Goal: Information Seeking & Learning: Compare options

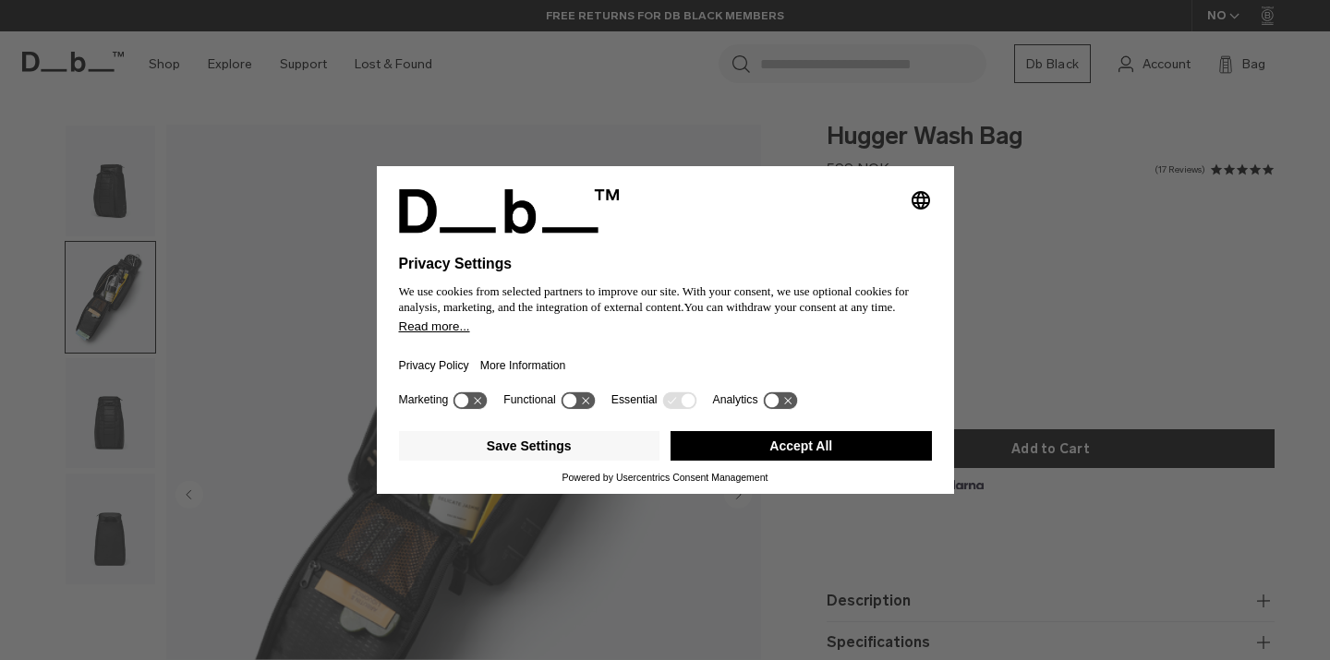
click at [732, 458] on button "Accept All" at bounding box center [801, 446] width 261 height 30
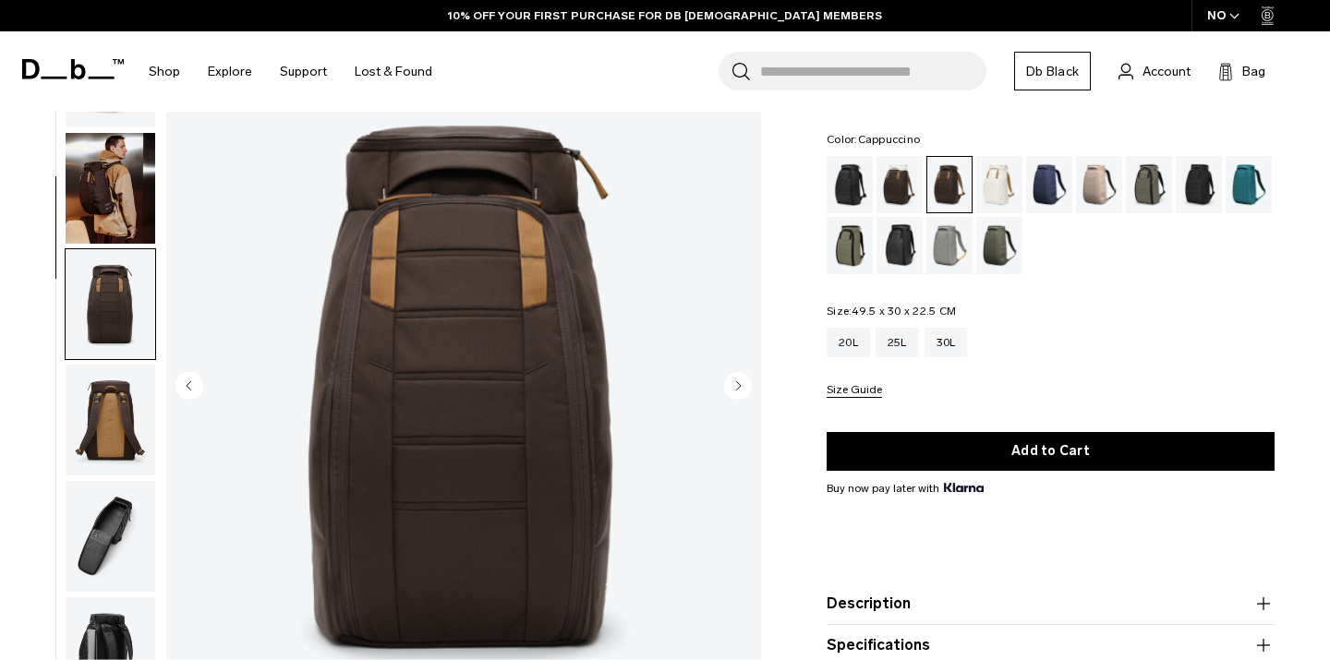
click at [892, 186] on div "Cappuccino" at bounding box center [899, 184] width 47 height 57
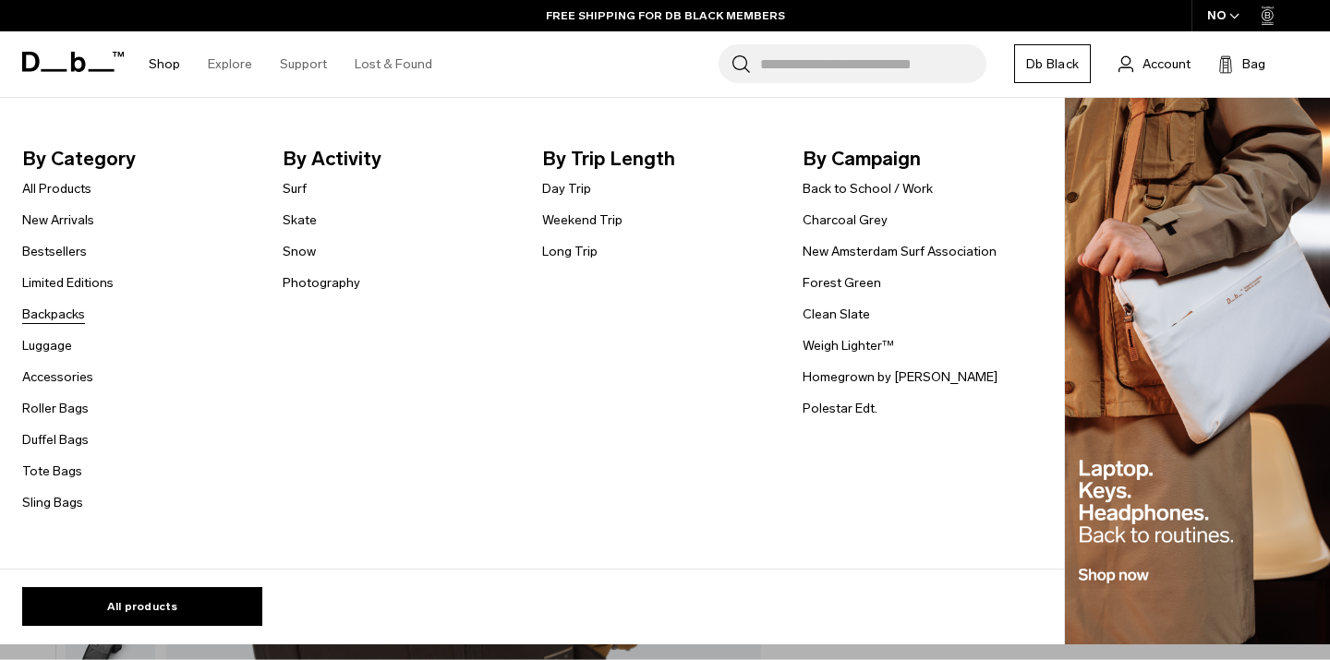
click at [40, 315] on link "Backpacks" at bounding box center [53, 314] width 63 height 19
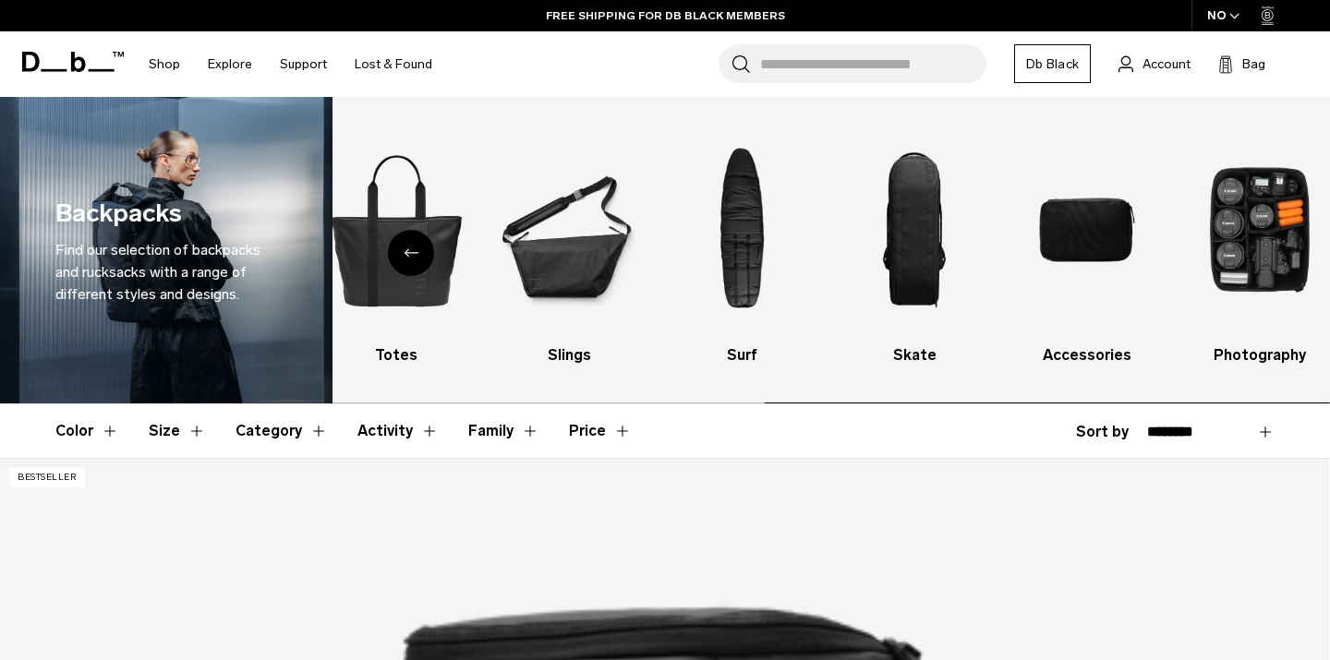
click at [410, 248] on div "Previous slide" at bounding box center [411, 253] width 46 height 46
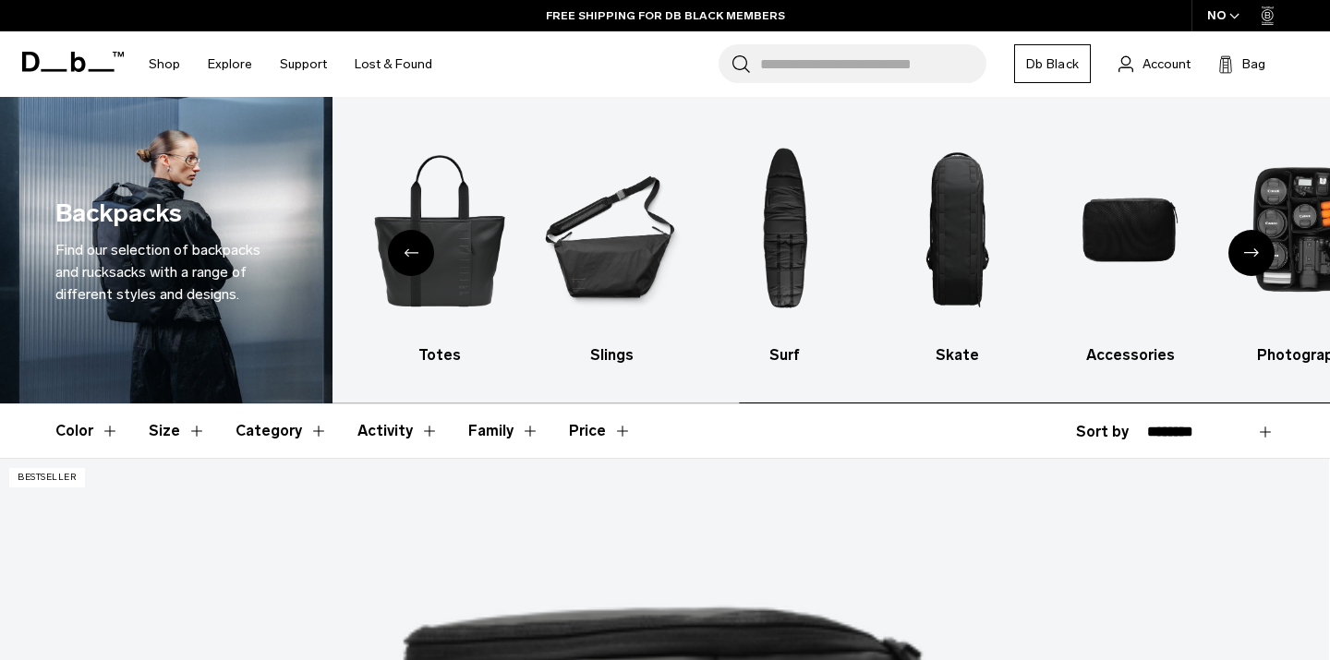
click at [410, 248] on div "Previous slide" at bounding box center [411, 253] width 46 height 46
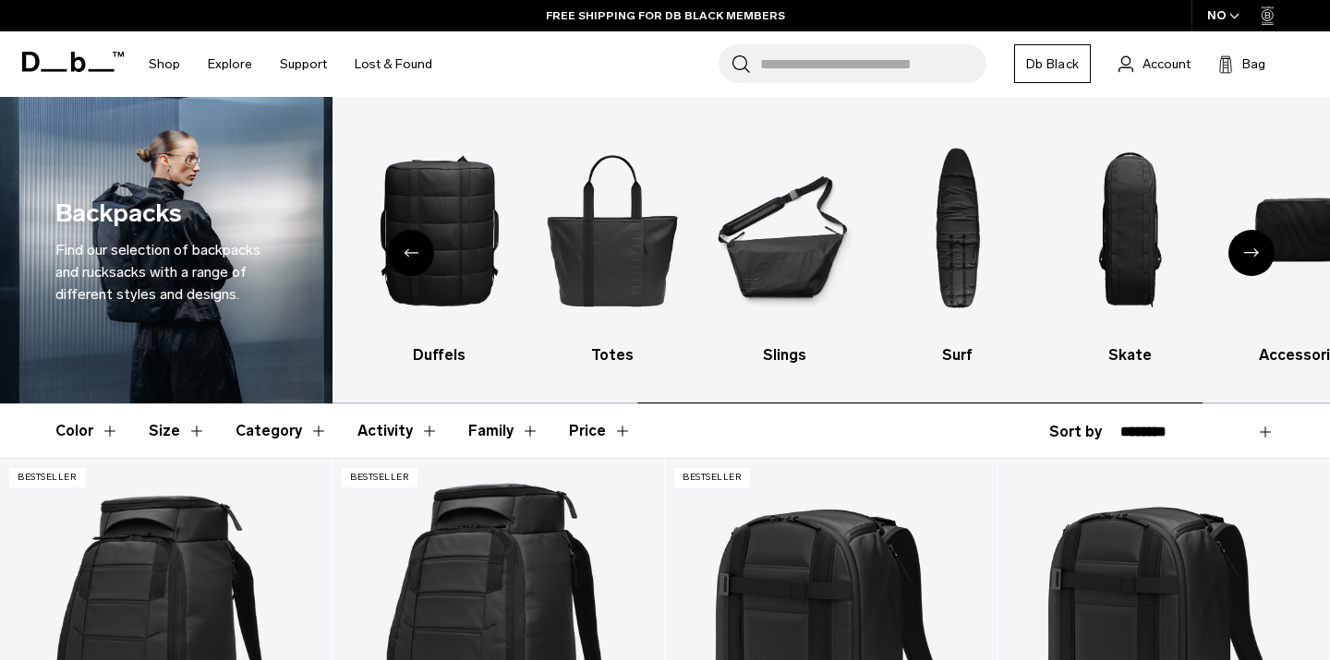
click at [410, 248] on div "Previous slide" at bounding box center [411, 253] width 46 height 46
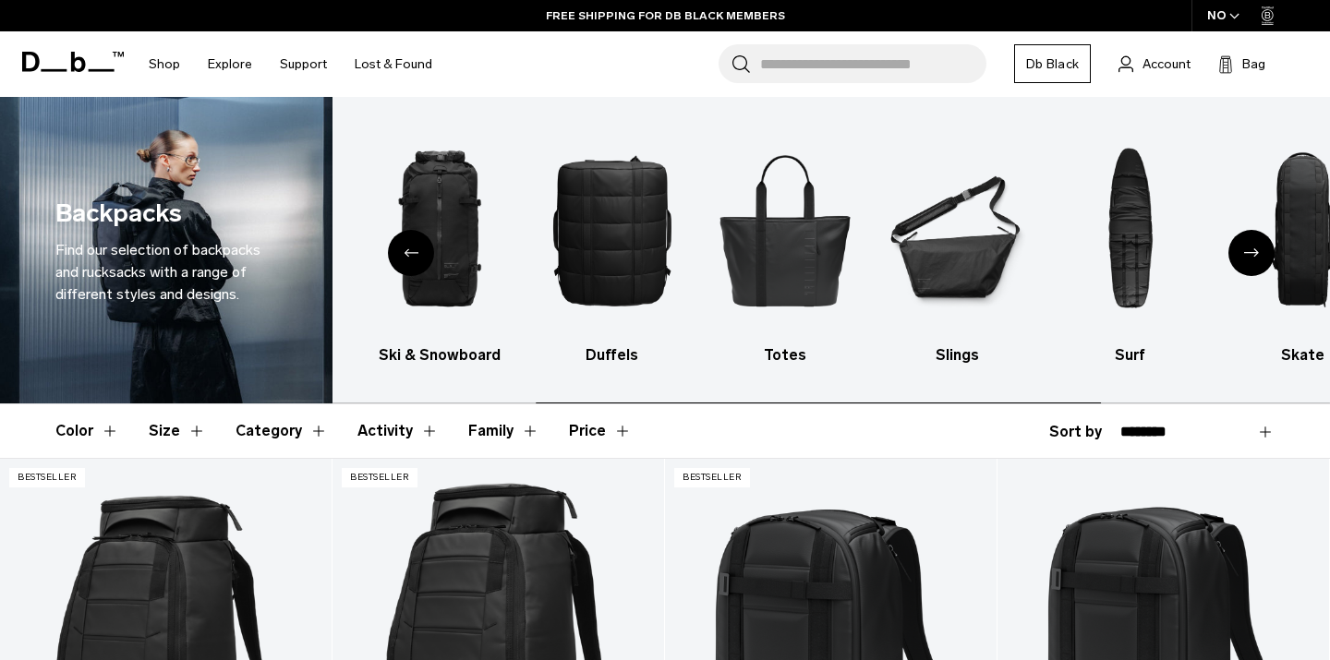
click at [411, 248] on div "Previous slide" at bounding box center [411, 253] width 46 height 46
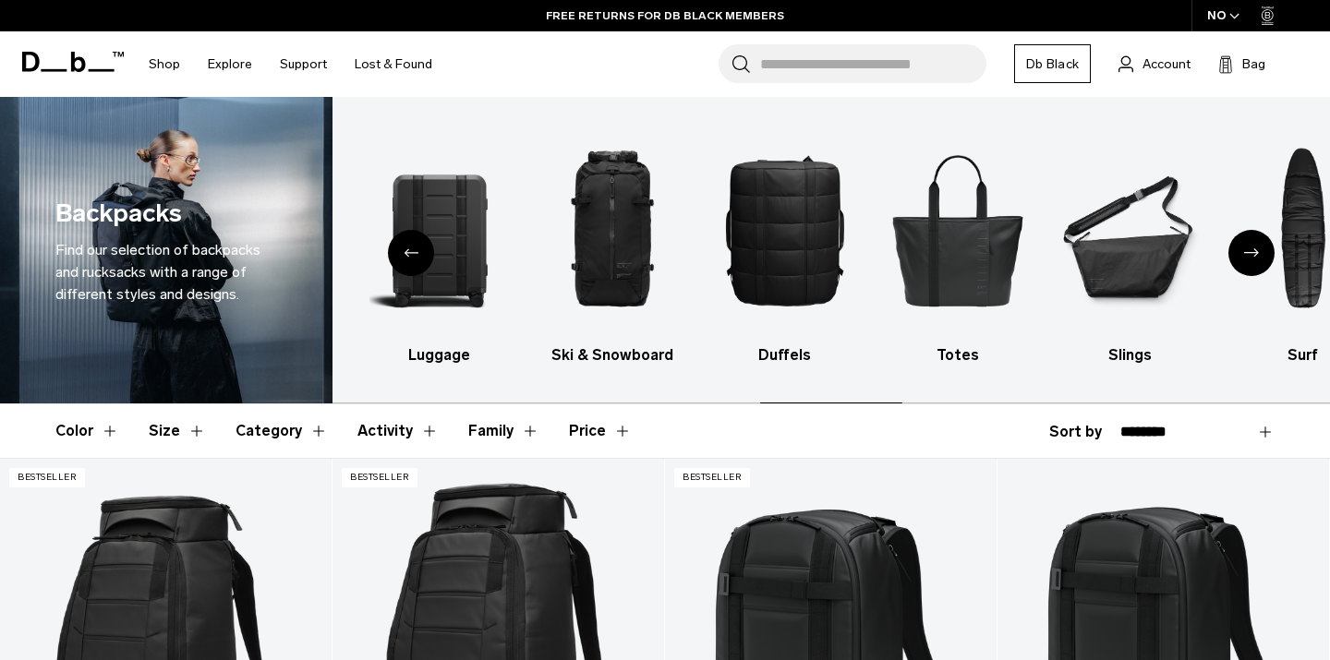
click at [411, 248] on div "Previous slide" at bounding box center [411, 253] width 46 height 46
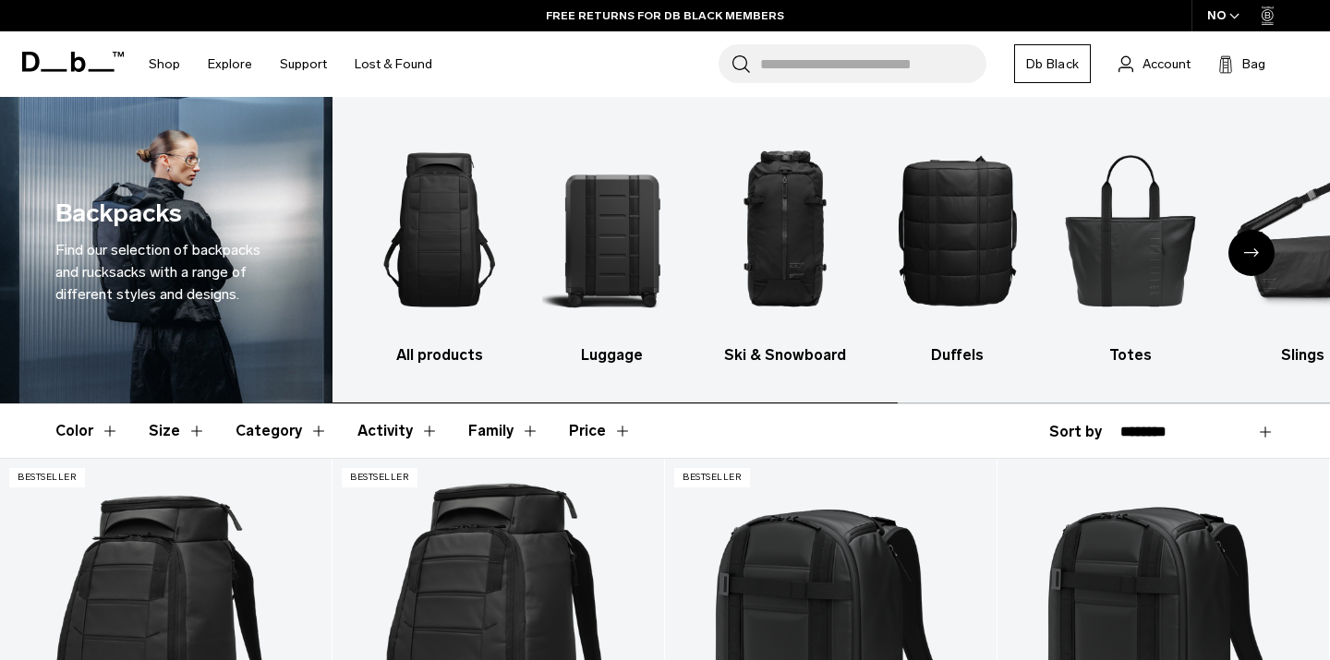
click at [411, 248] on img "1 / 10" at bounding box center [439, 230] width 140 height 211
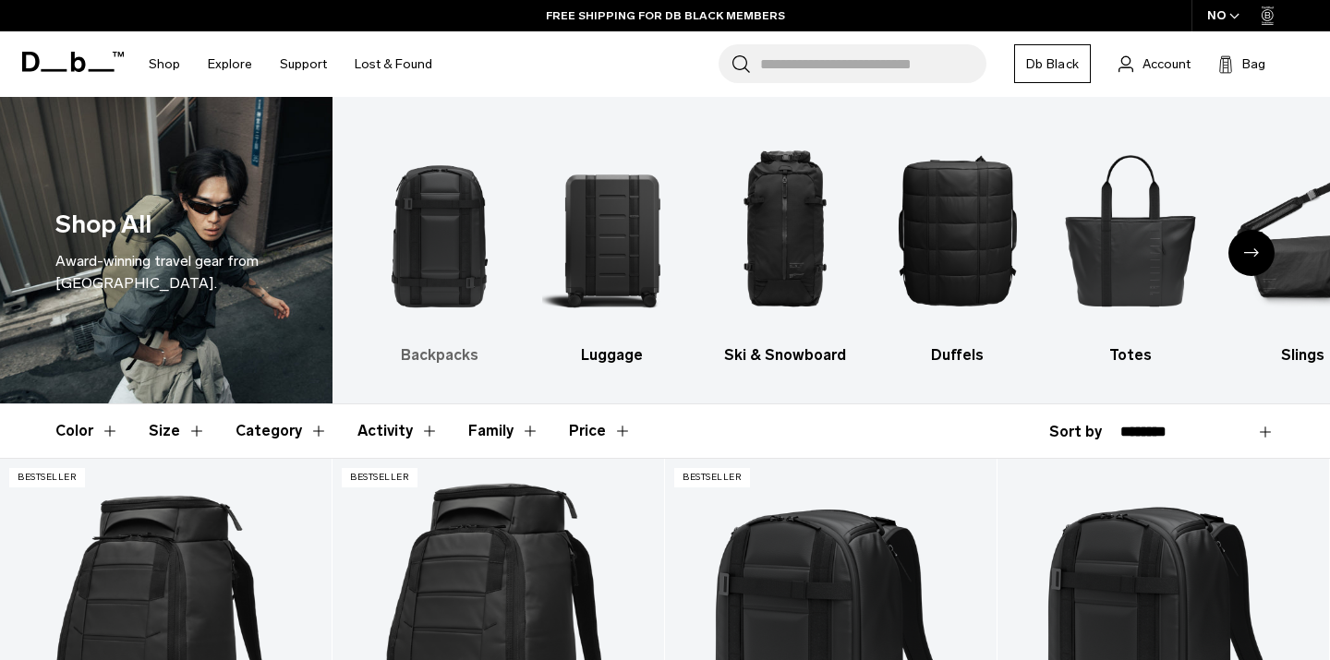
click at [460, 209] on img "1 / 10" at bounding box center [439, 230] width 140 height 211
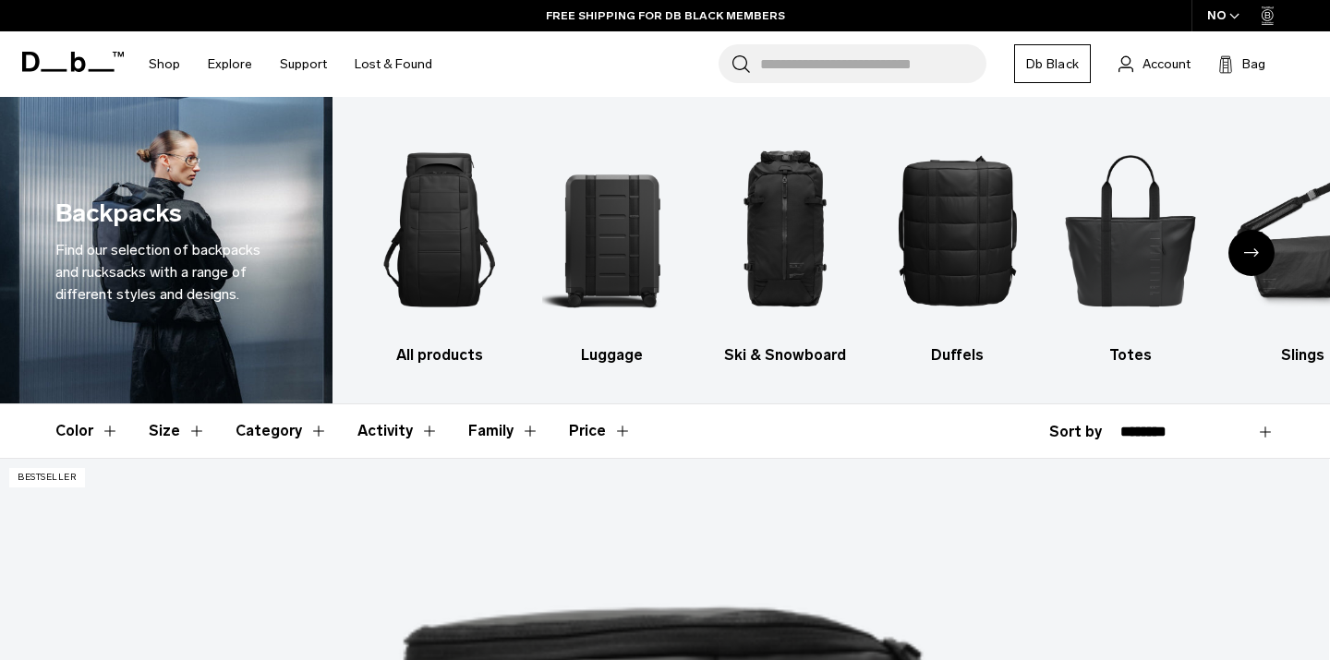
scroll to position [5100, 0]
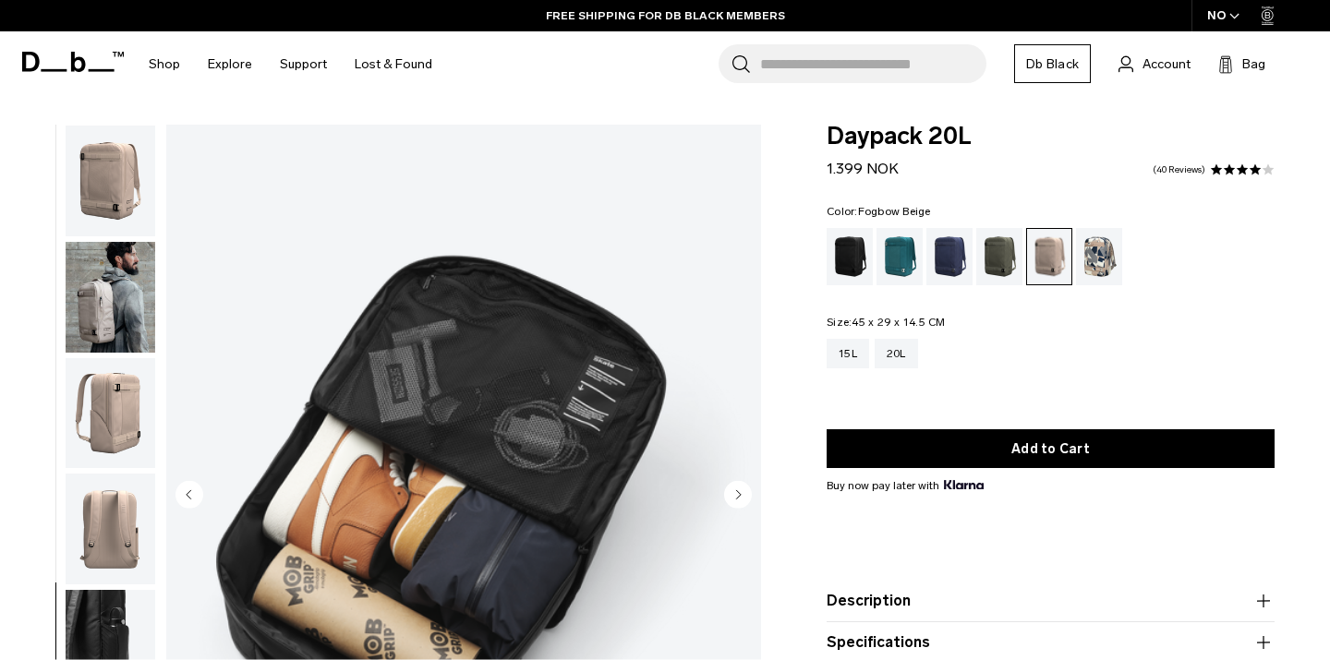
click at [740, 480] on circle "Next slide" at bounding box center [738, 494] width 28 height 28
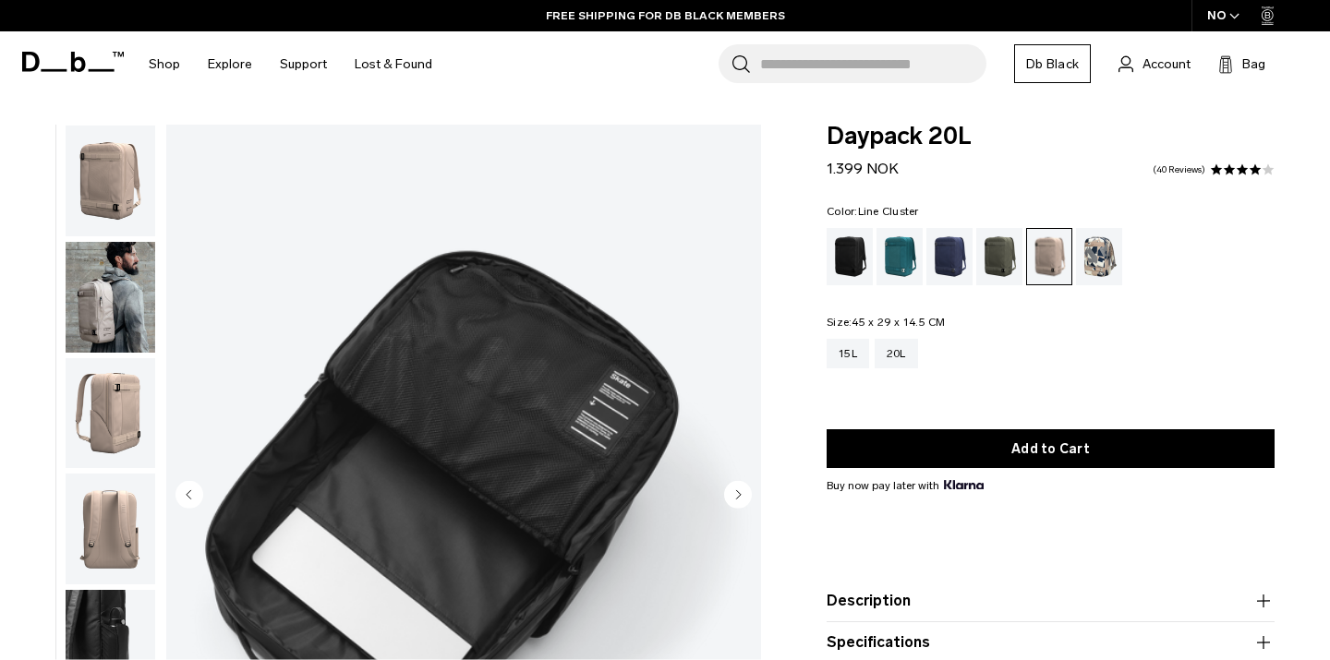
scroll to position [200, 0]
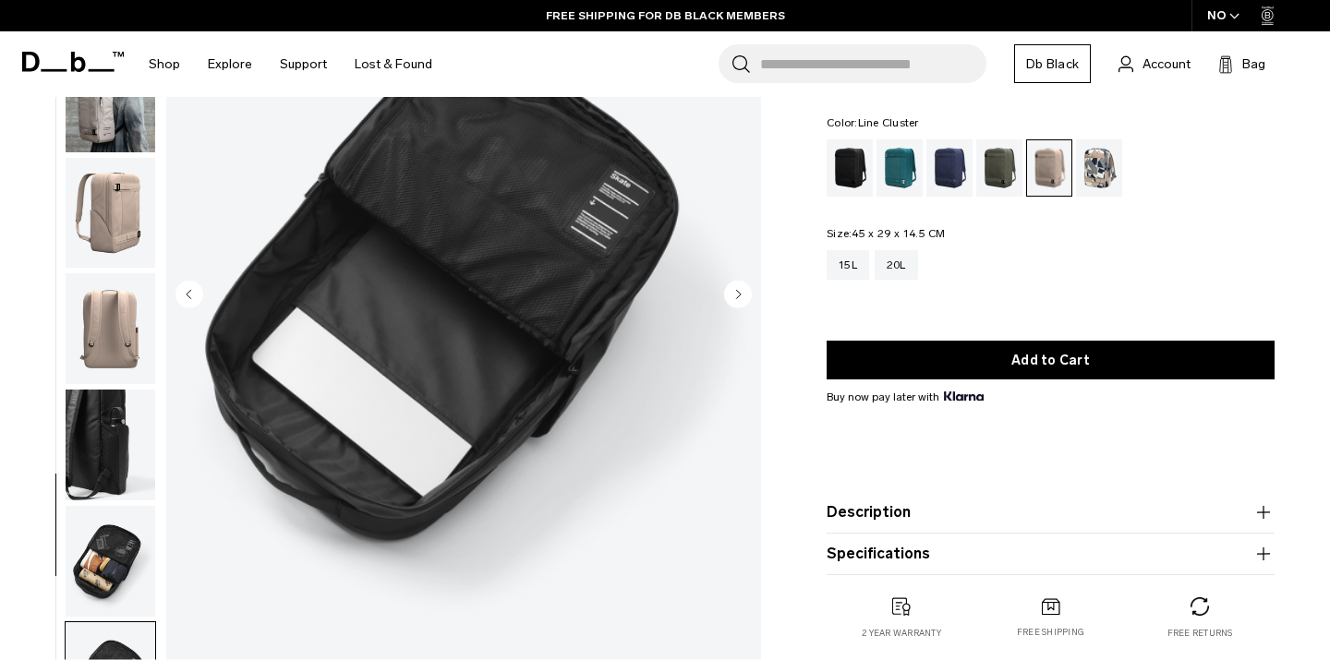
click at [1096, 169] on div "Line Cluster" at bounding box center [1099, 167] width 47 height 57
click at [1103, 197] on div "Line Cluster" at bounding box center [1099, 167] width 47 height 57
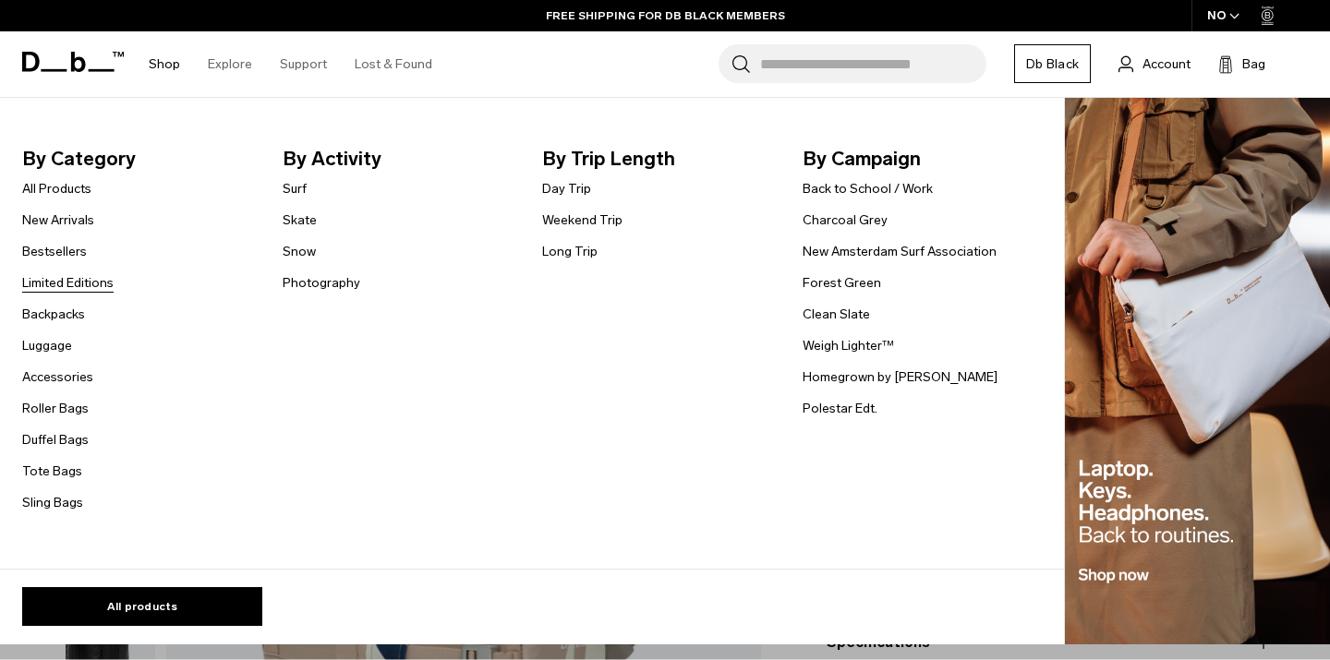
click at [51, 281] on link "Limited Editions" at bounding box center [67, 282] width 91 height 19
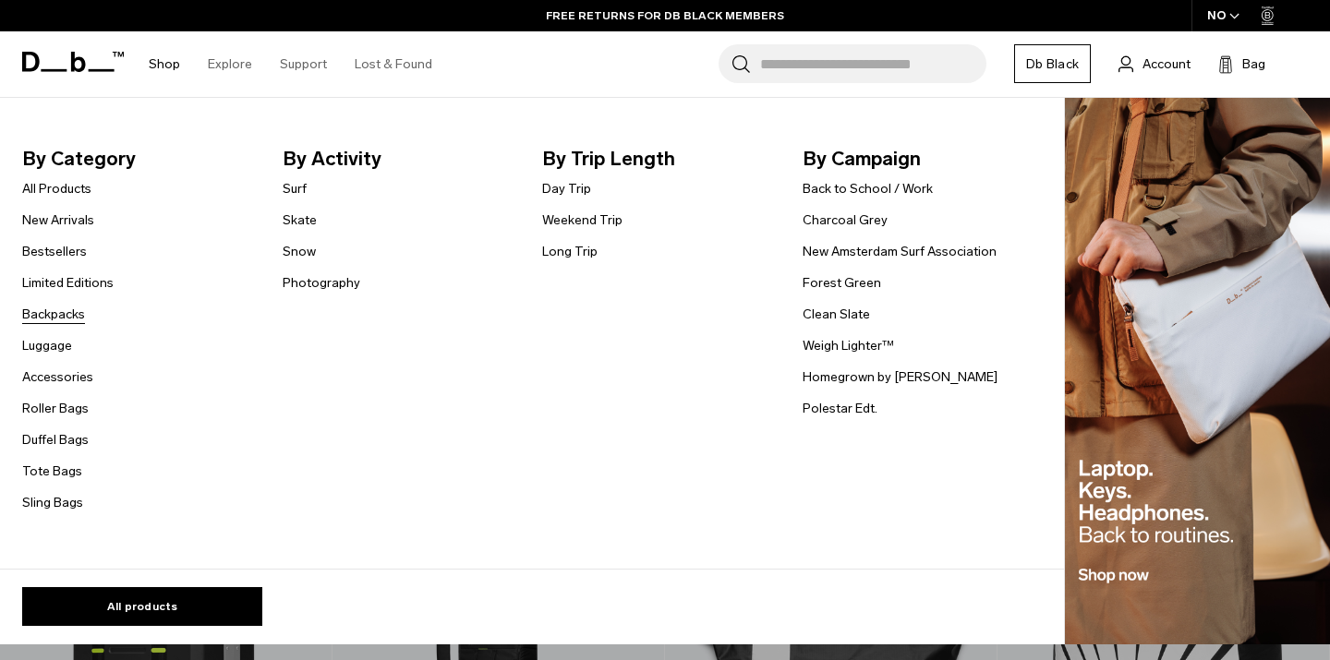
click at [42, 312] on link "Backpacks" at bounding box center [53, 314] width 63 height 19
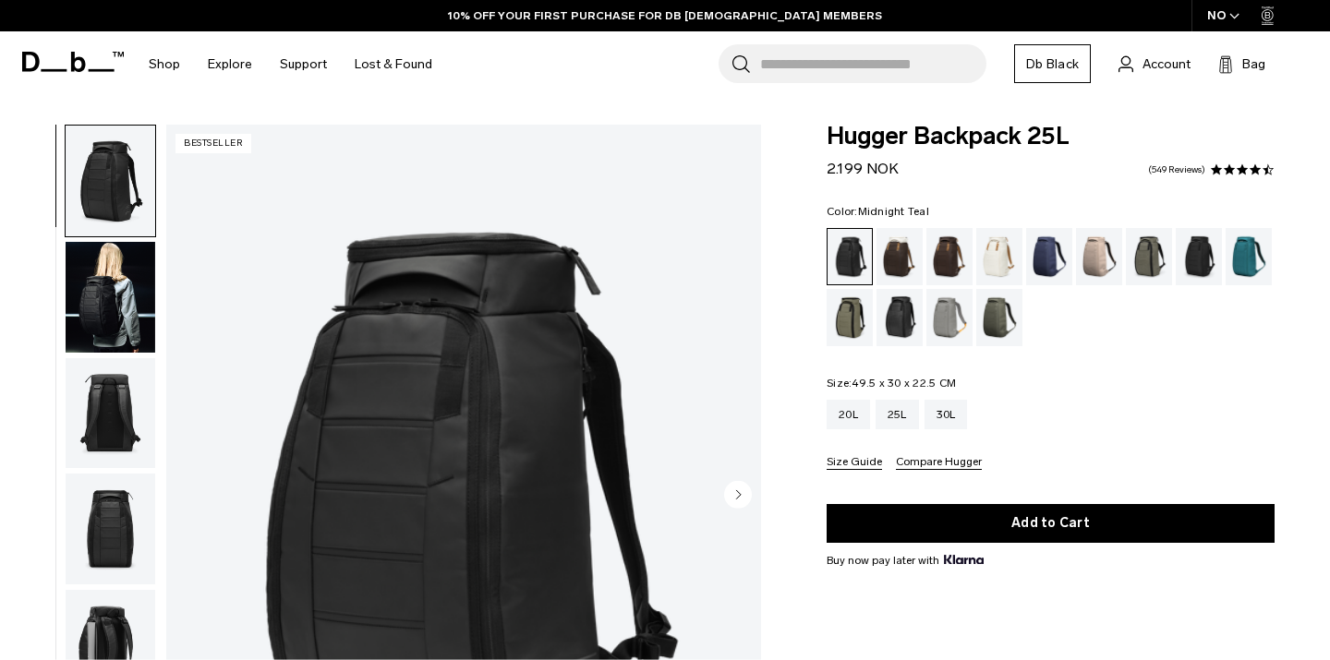
click at [1235, 251] on div "Midnight Teal" at bounding box center [1249, 256] width 47 height 57
